Goal: Transaction & Acquisition: Book appointment/travel/reservation

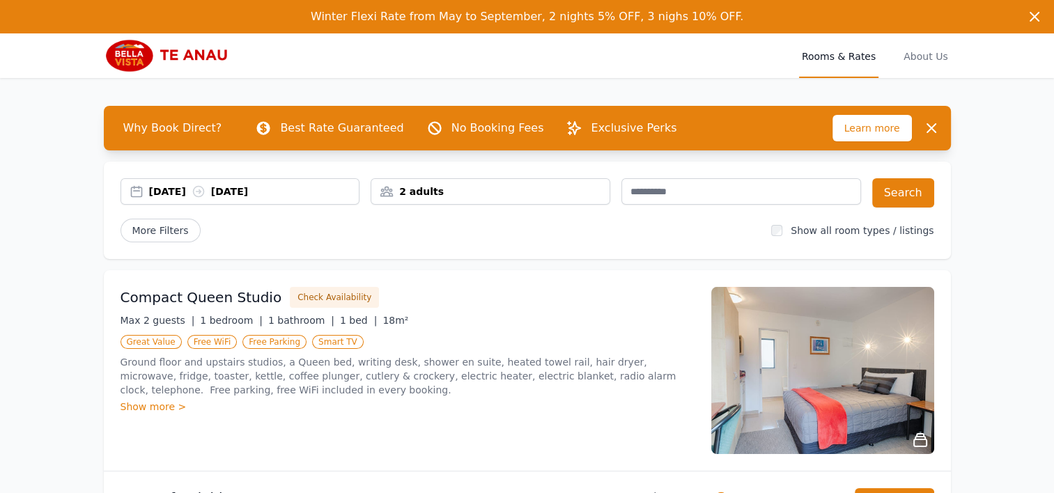
click at [179, 190] on div "[DATE] [DATE]" at bounding box center [254, 192] width 210 height 14
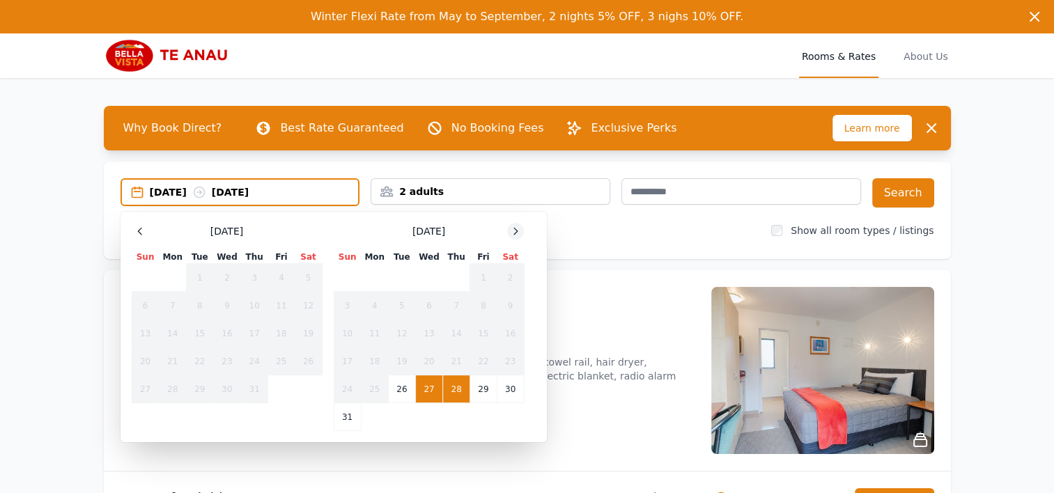
click at [515, 233] on icon at bounding box center [515, 231] width 3 height 6
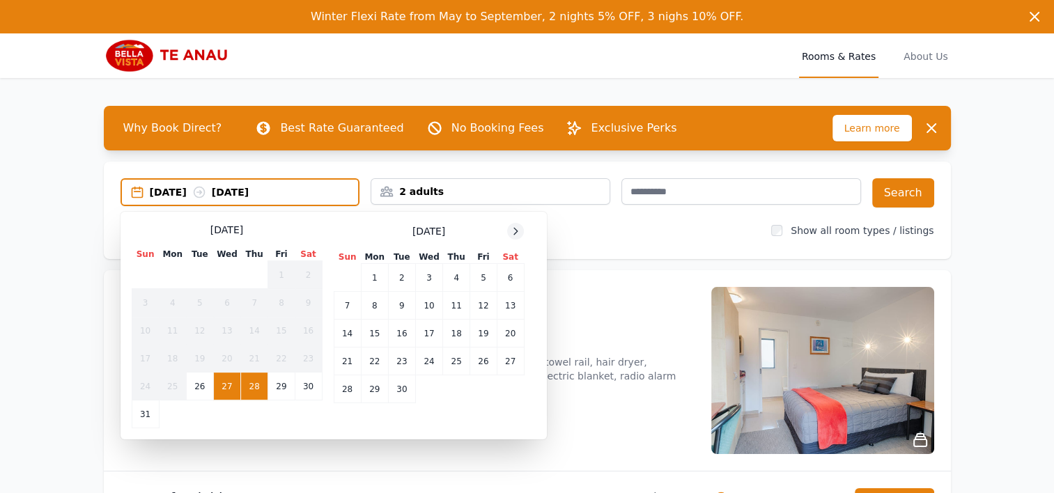
click at [515, 233] on icon at bounding box center [515, 231] width 3 height 6
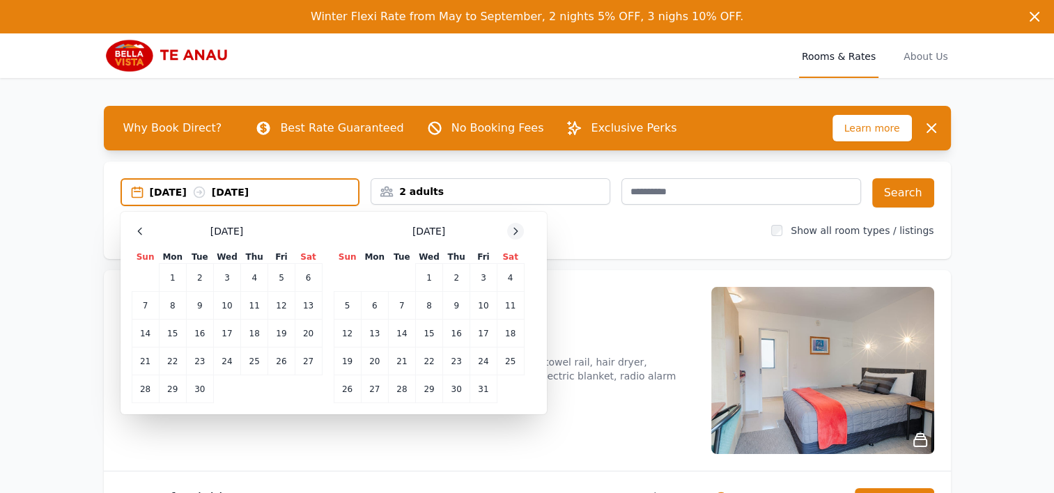
click at [515, 233] on icon at bounding box center [515, 231] width 3 height 6
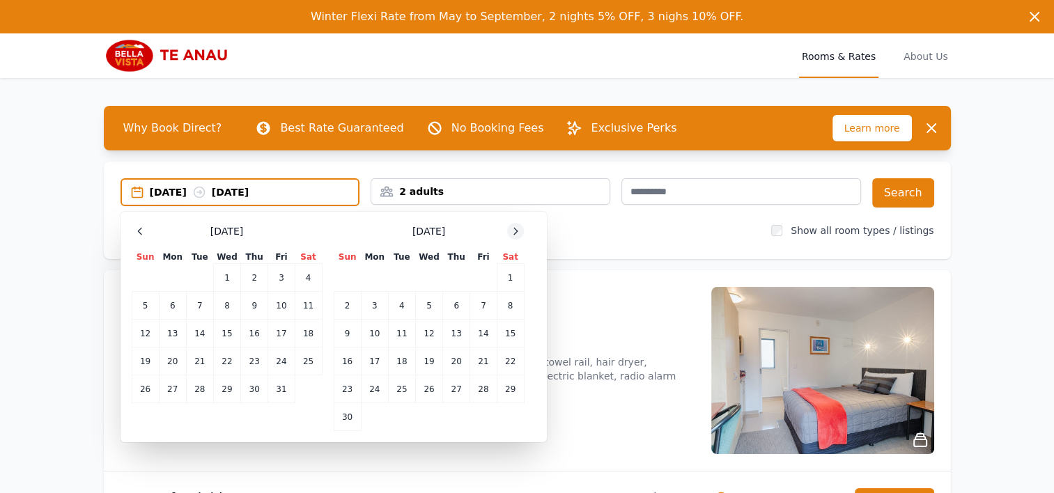
click at [515, 233] on icon at bounding box center [515, 231] width 3 height 6
click at [432, 357] on td "24" at bounding box center [428, 362] width 27 height 28
click at [478, 357] on td "26" at bounding box center [483, 362] width 26 height 28
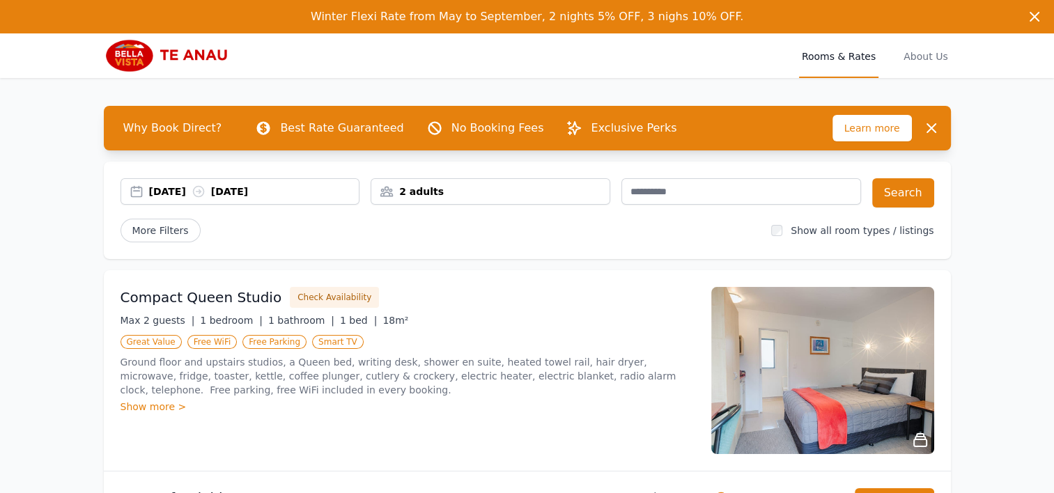
click at [297, 189] on div "[DATE] [DATE]" at bounding box center [254, 192] width 210 height 14
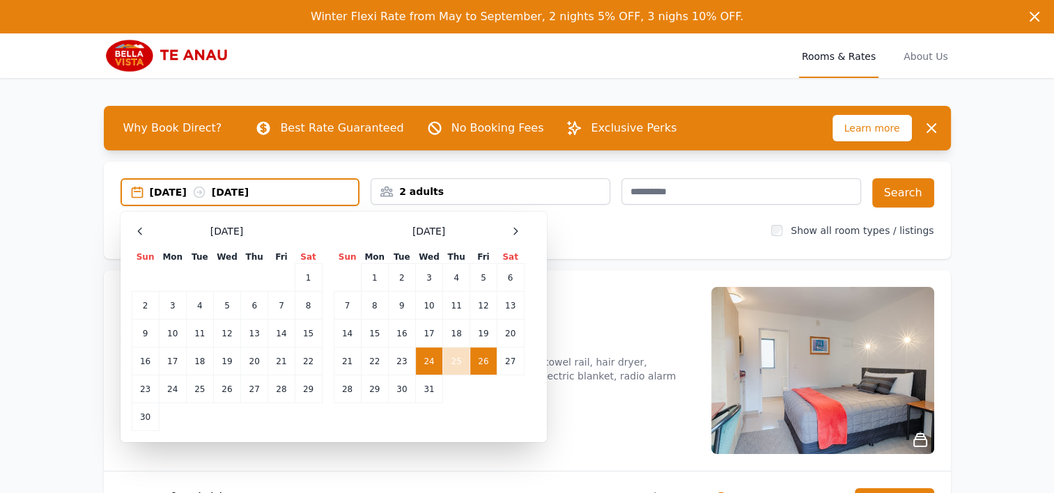
click at [424, 353] on td "24" at bounding box center [428, 362] width 27 height 28
click at [505, 362] on td "27" at bounding box center [510, 362] width 27 height 28
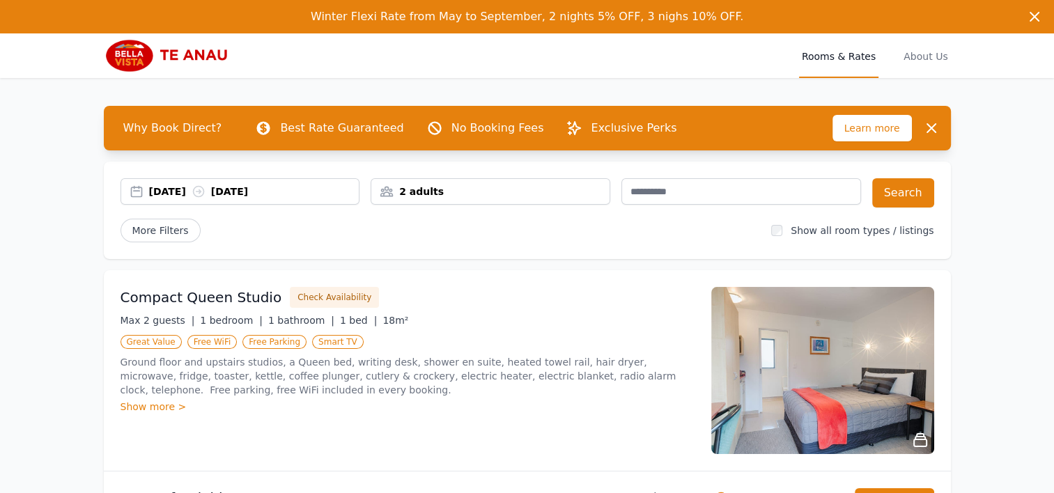
click at [508, 183] on div "2 adults" at bounding box center [491, 191] width 240 height 26
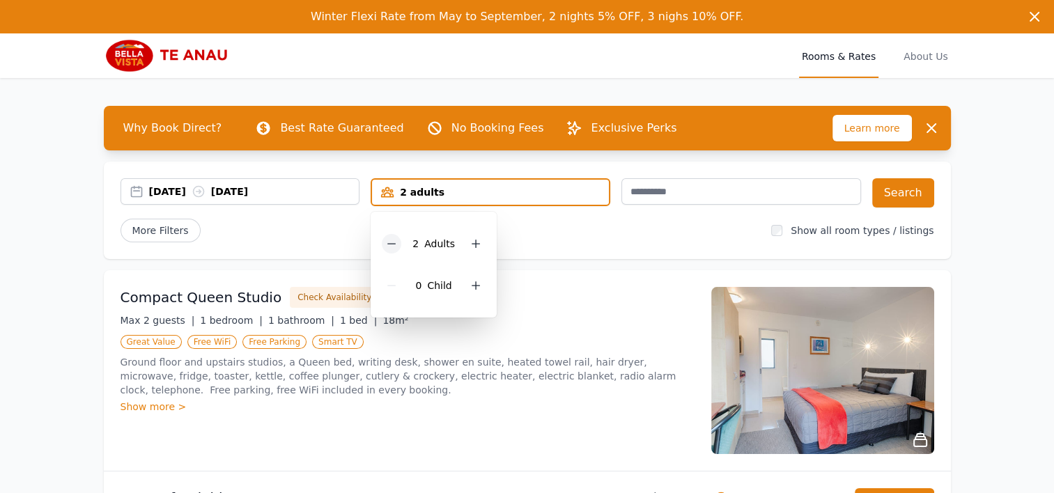
click at [394, 235] on div at bounding box center [392, 244] width 20 height 20
click at [581, 245] on div "[DATE] [DATE] 1 adult 1 Adult 0 Child Search More Filters Show all room types /…" at bounding box center [527, 211] width 847 height 98
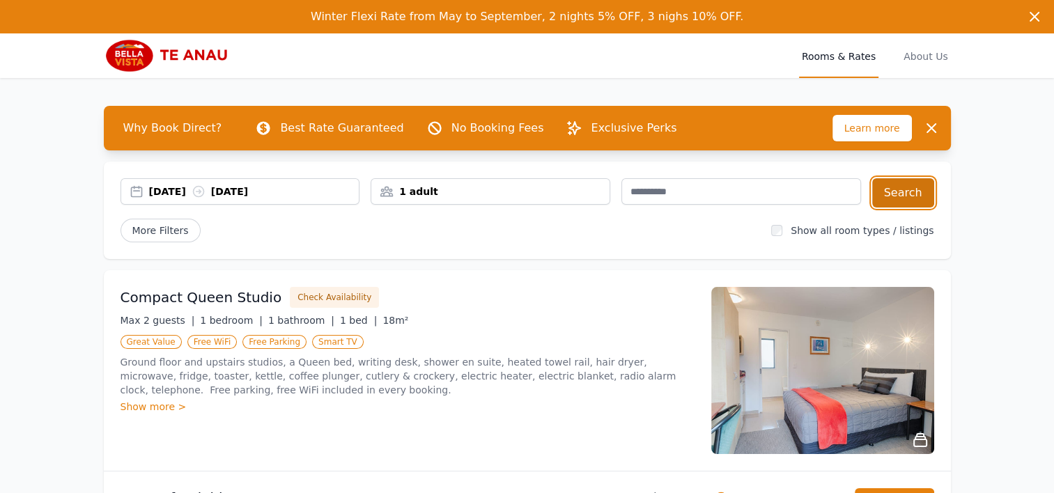
click at [909, 193] on button "Search" at bounding box center [903, 192] width 62 height 29
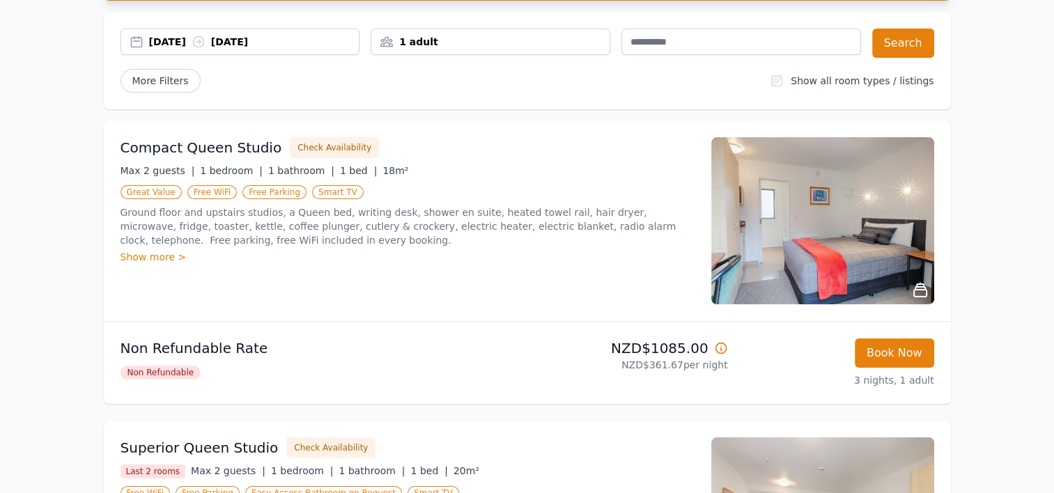
scroll to position [195, 0]
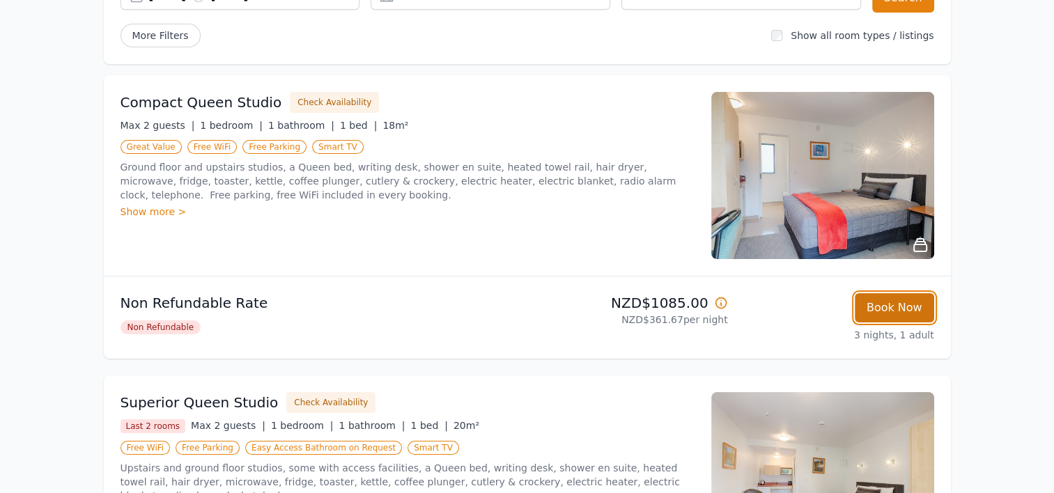
click at [909, 310] on button "Book Now" at bounding box center [894, 307] width 79 height 29
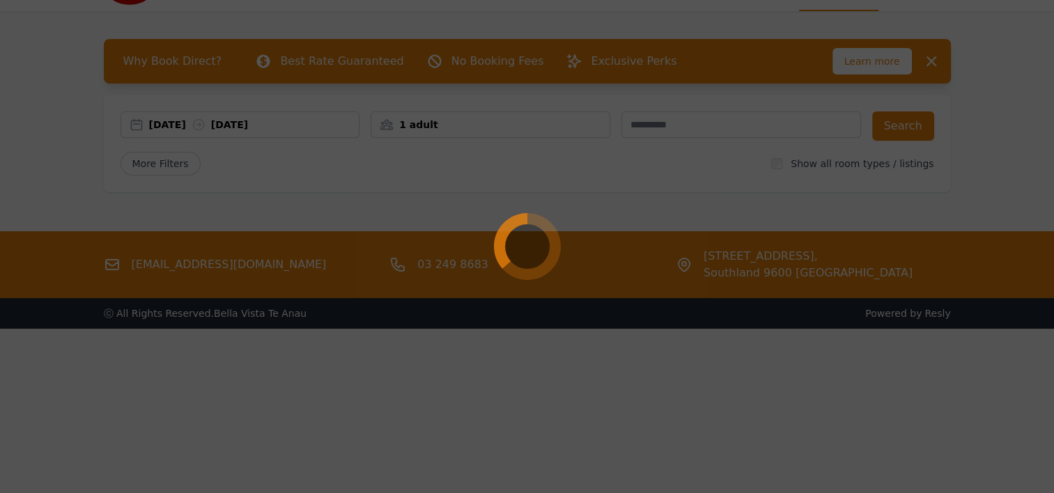
scroll to position [67, 0]
select select "**"
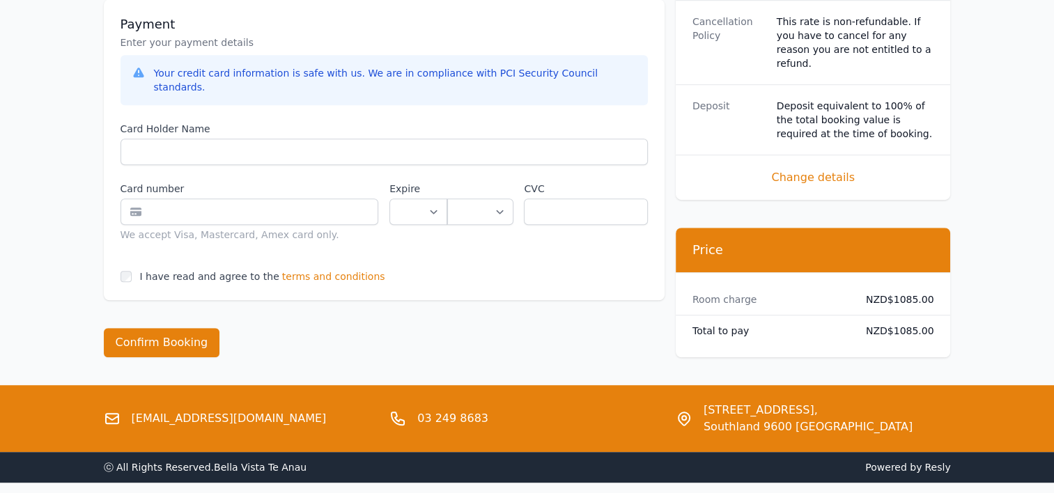
scroll to position [879, 0]
